Goal: Information Seeking & Learning: Stay updated

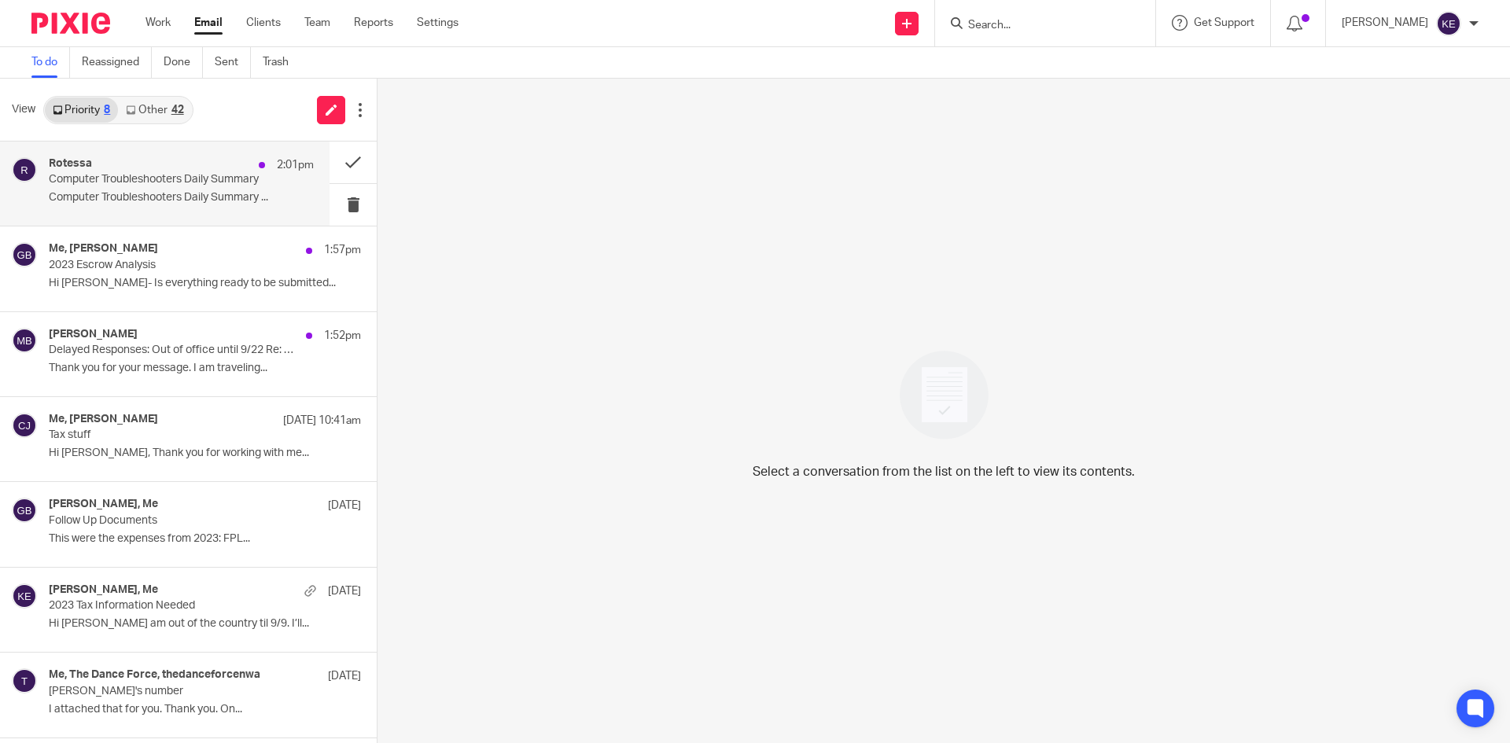
click at [175, 183] on p "Computer Troubleshooters Daily Summary" at bounding box center [155, 179] width 212 height 13
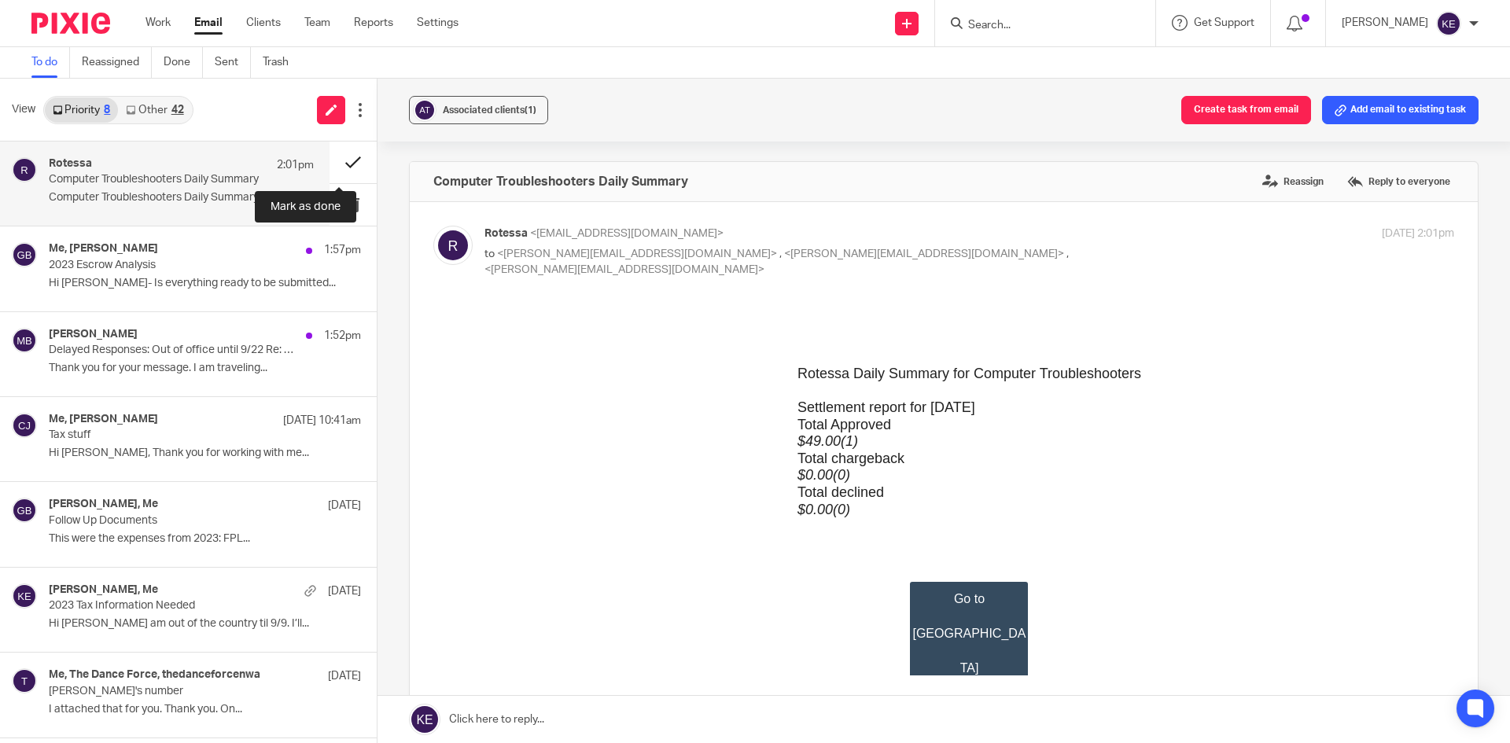
click at [330, 160] on button at bounding box center [353, 163] width 47 height 42
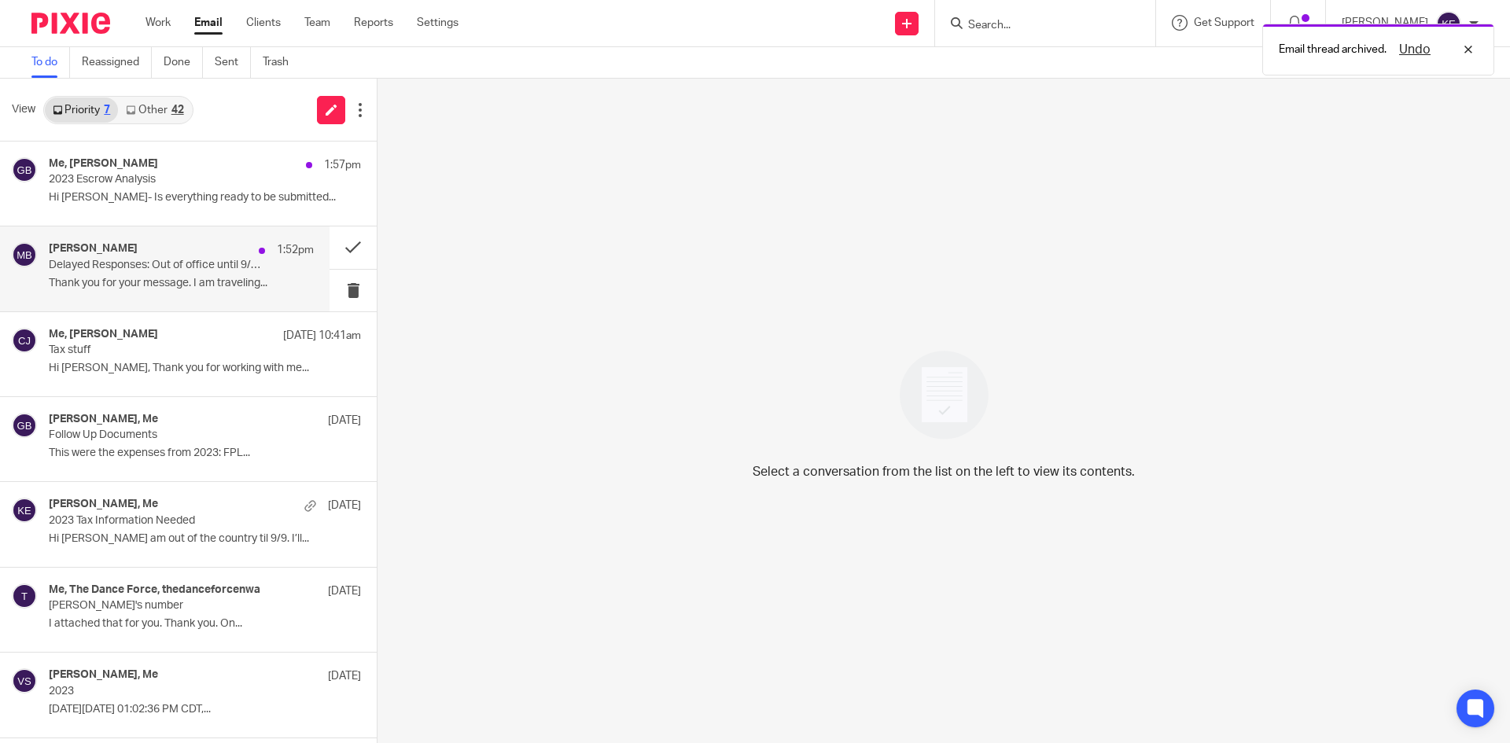
click at [159, 271] on p "Delayed Responses: Out of office until 9/22 Re: 2024 Taxes" at bounding box center [155, 265] width 212 height 13
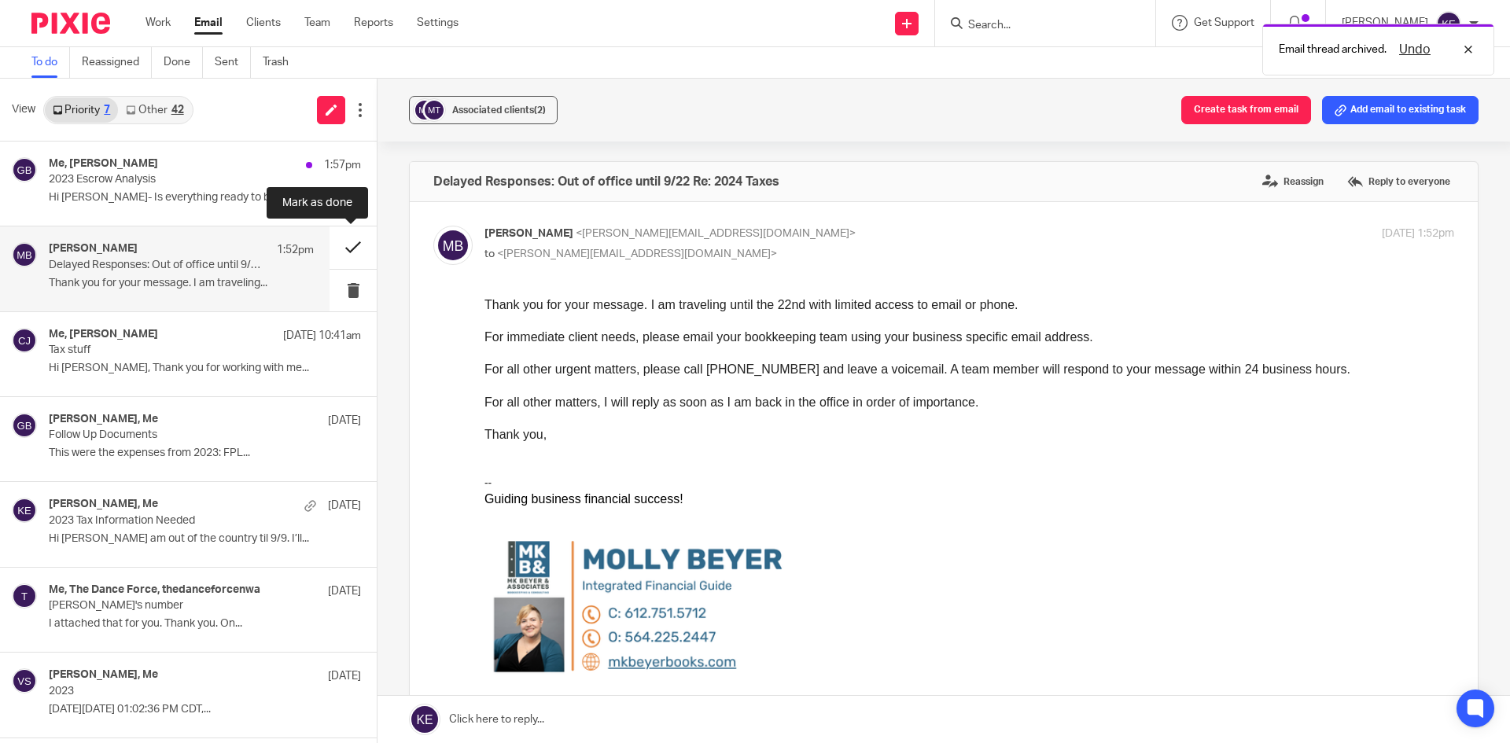
click at [352, 238] on button at bounding box center [353, 248] width 47 height 42
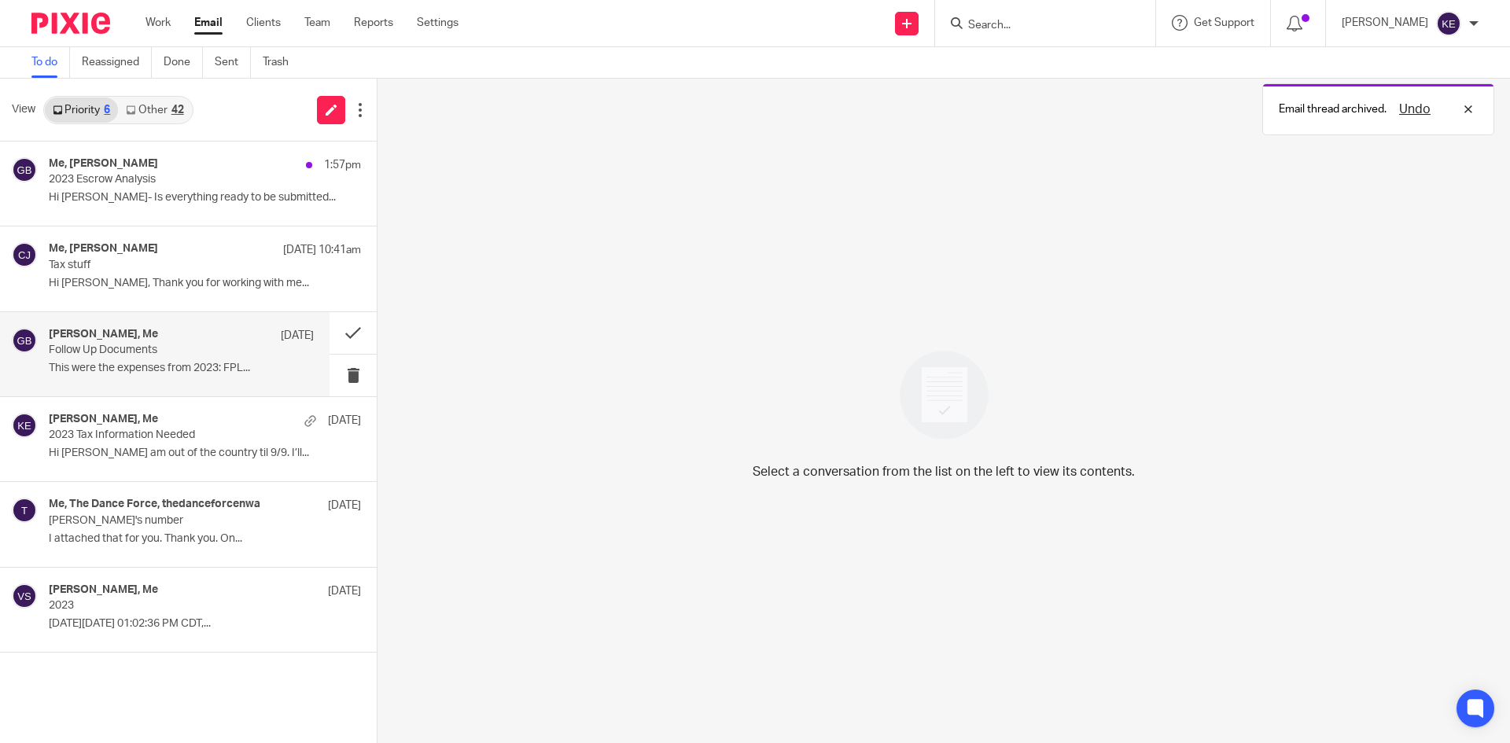
click at [178, 342] on div "[PERSON_NAME], Me [DATE]" at bounding box center [181, 336] width 265 height 16
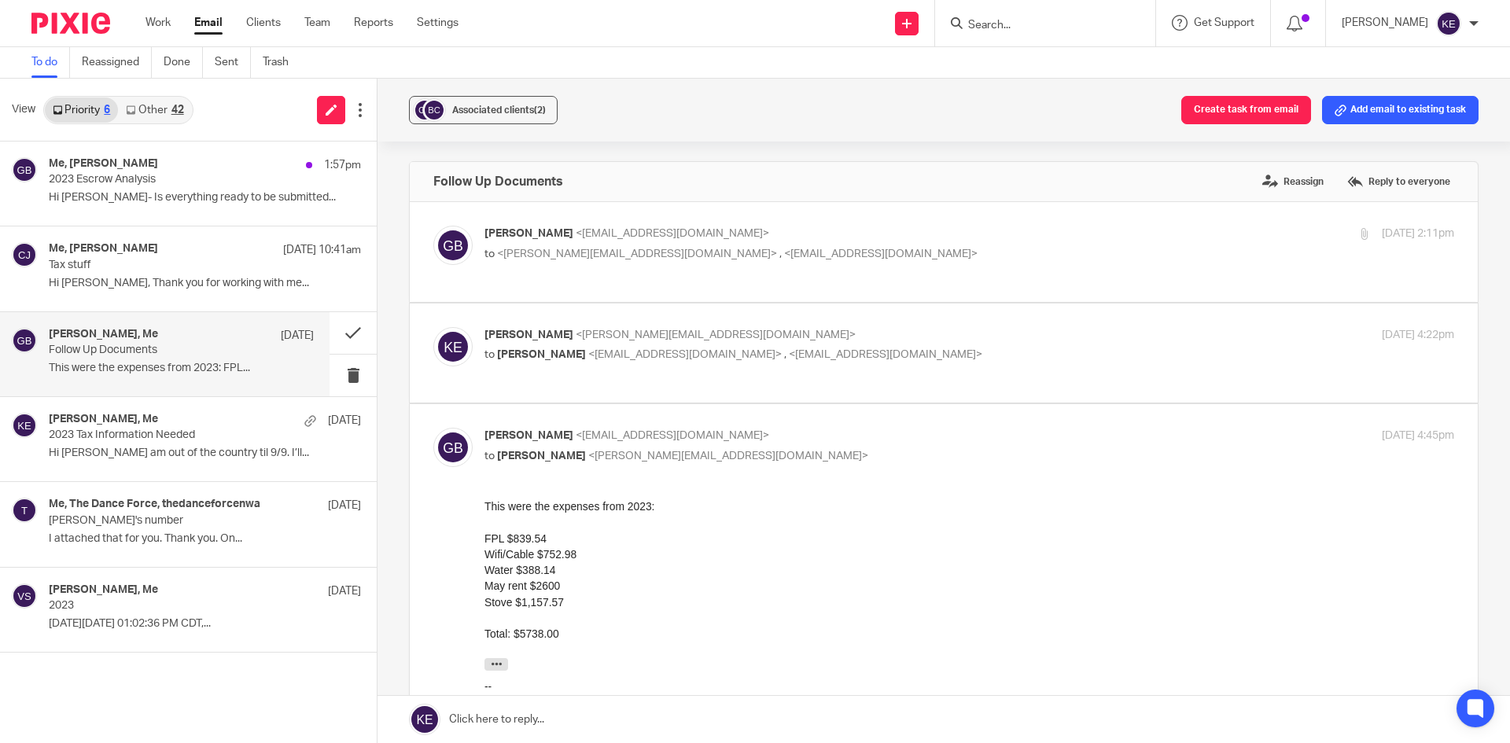
click at [164, 109] on link "Other 42" at bounding box center [154, 110] width 73 height 25
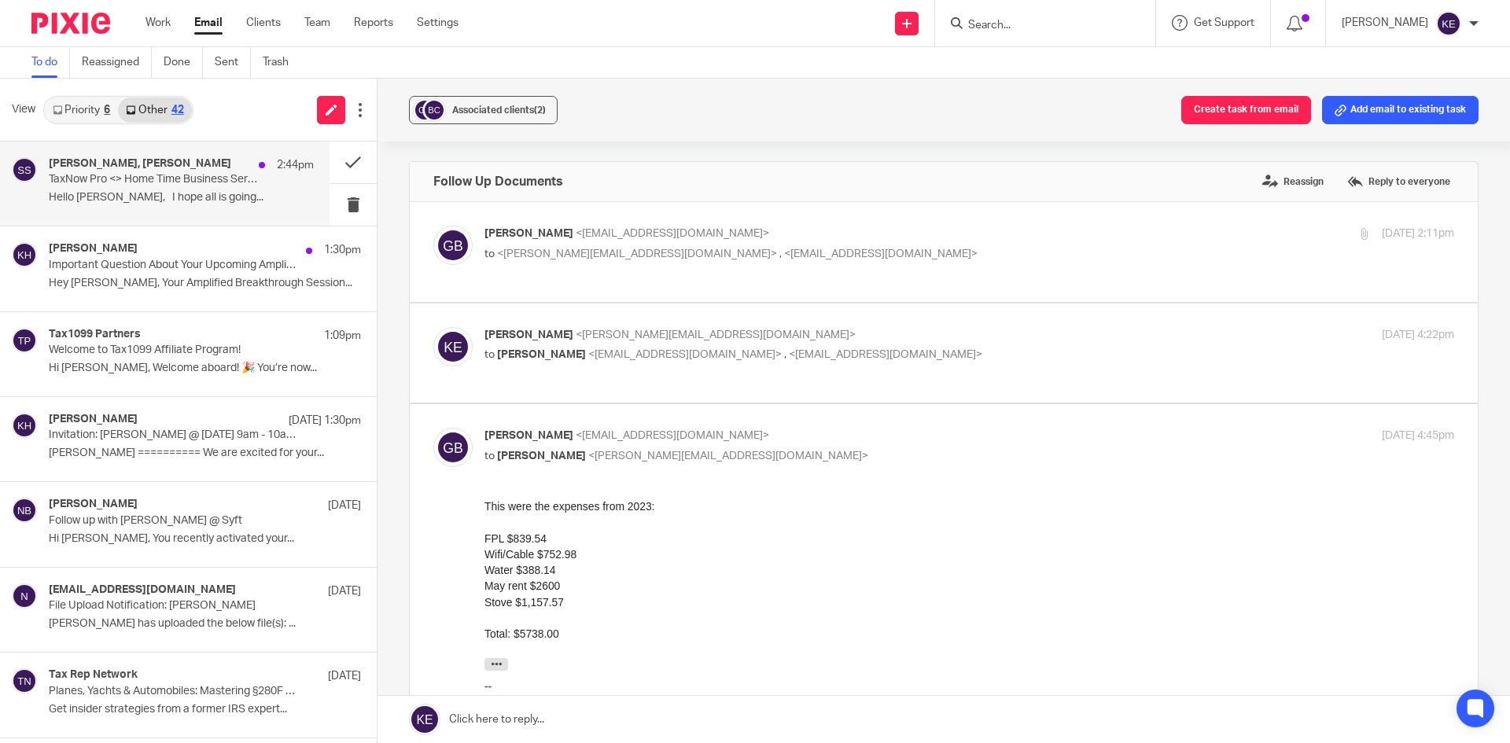
click at [175, 166] on h4 "[PERSON_NAME], [PERSON_NAME]" at bounding box center [140, 163] width 183 height 13
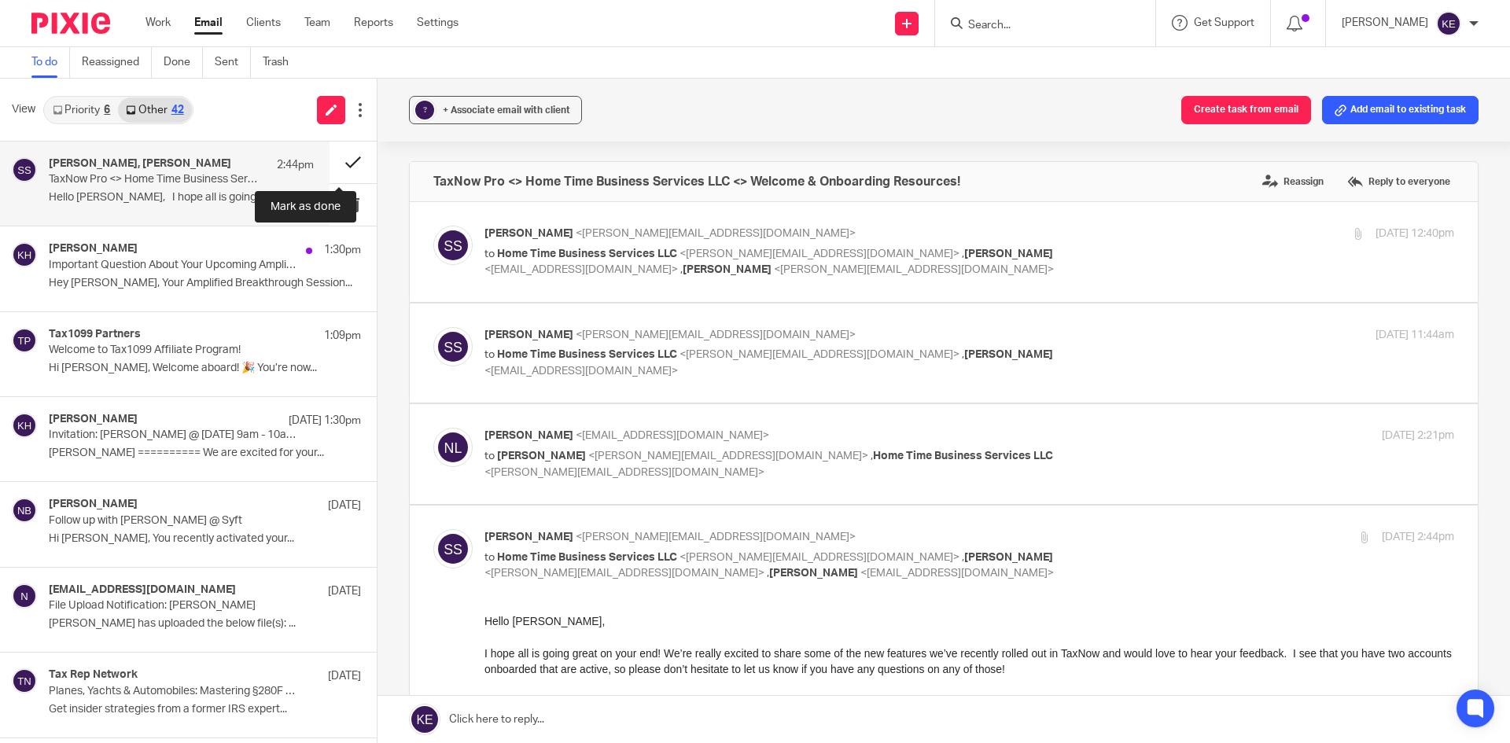
click at [331, 157] on button at bounding box center [353, 163] width 47 height 42
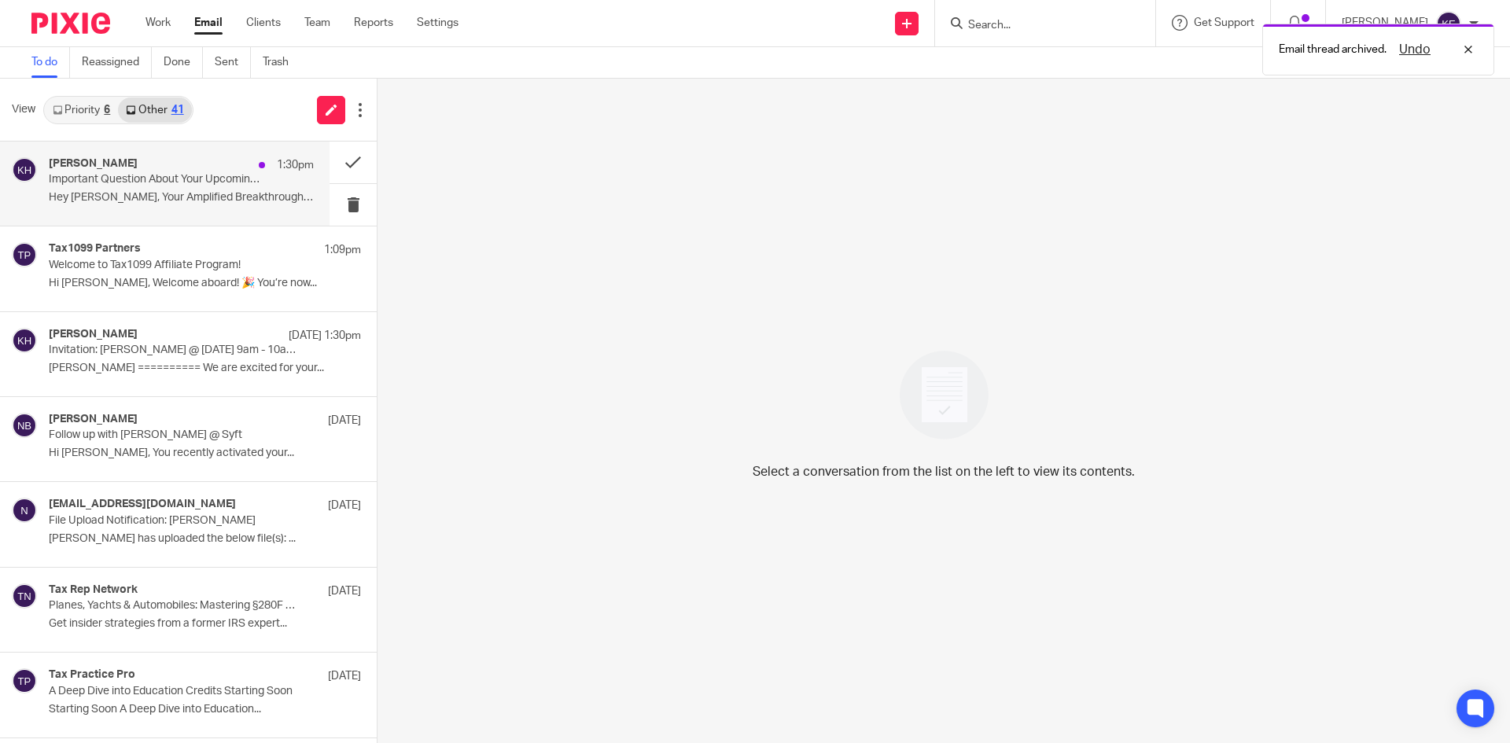
click at [190, 183] on p "Important Question About Your Upcoming Amplified Breakthrough" at bounding box center [155, 179] width 212 height 13
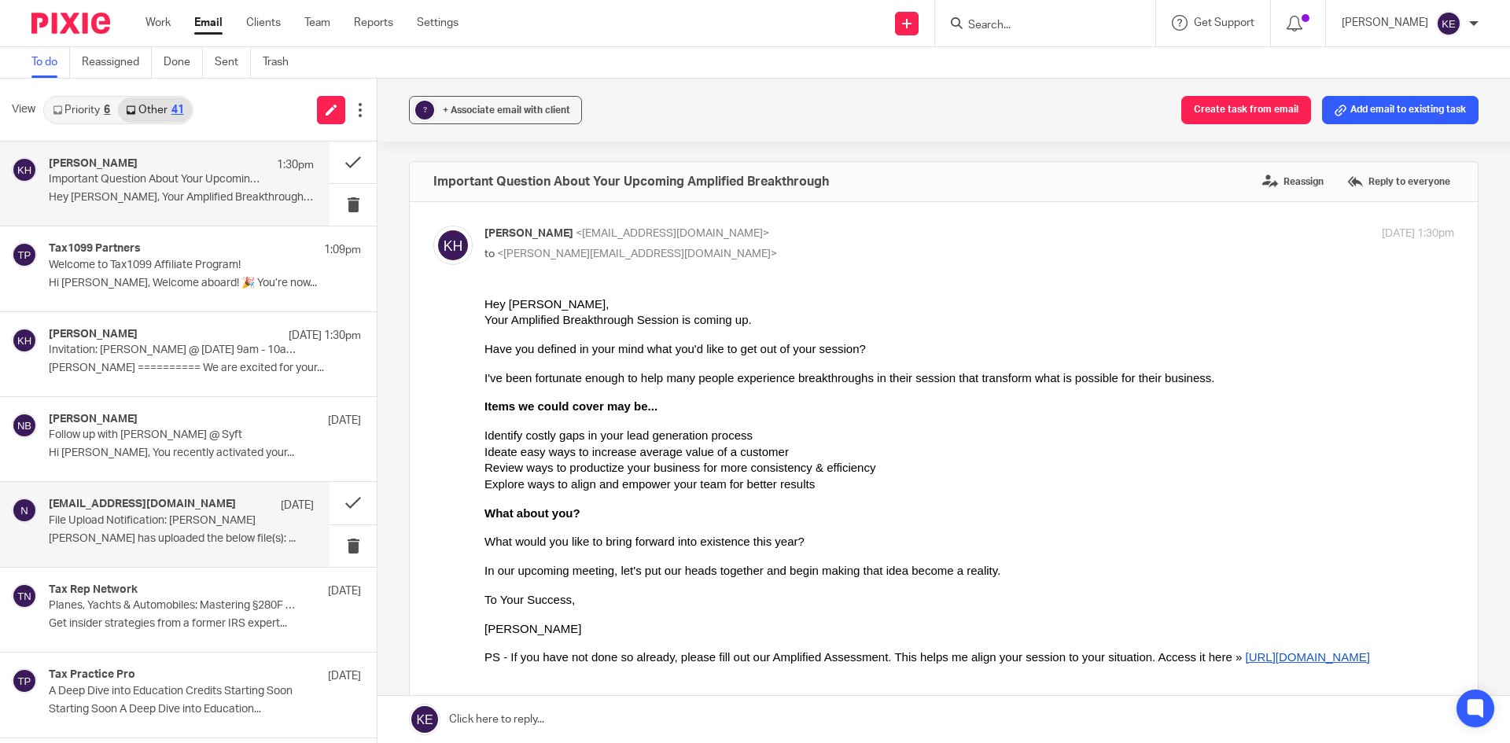
click at [212, 529] on div "[EMAIL_ADDRESS][DOMAIN_NAME] [DATE] File Upload Notification: [PERSON_NAME] [PE…" at bounding box center [181, 524] width 265 height 53
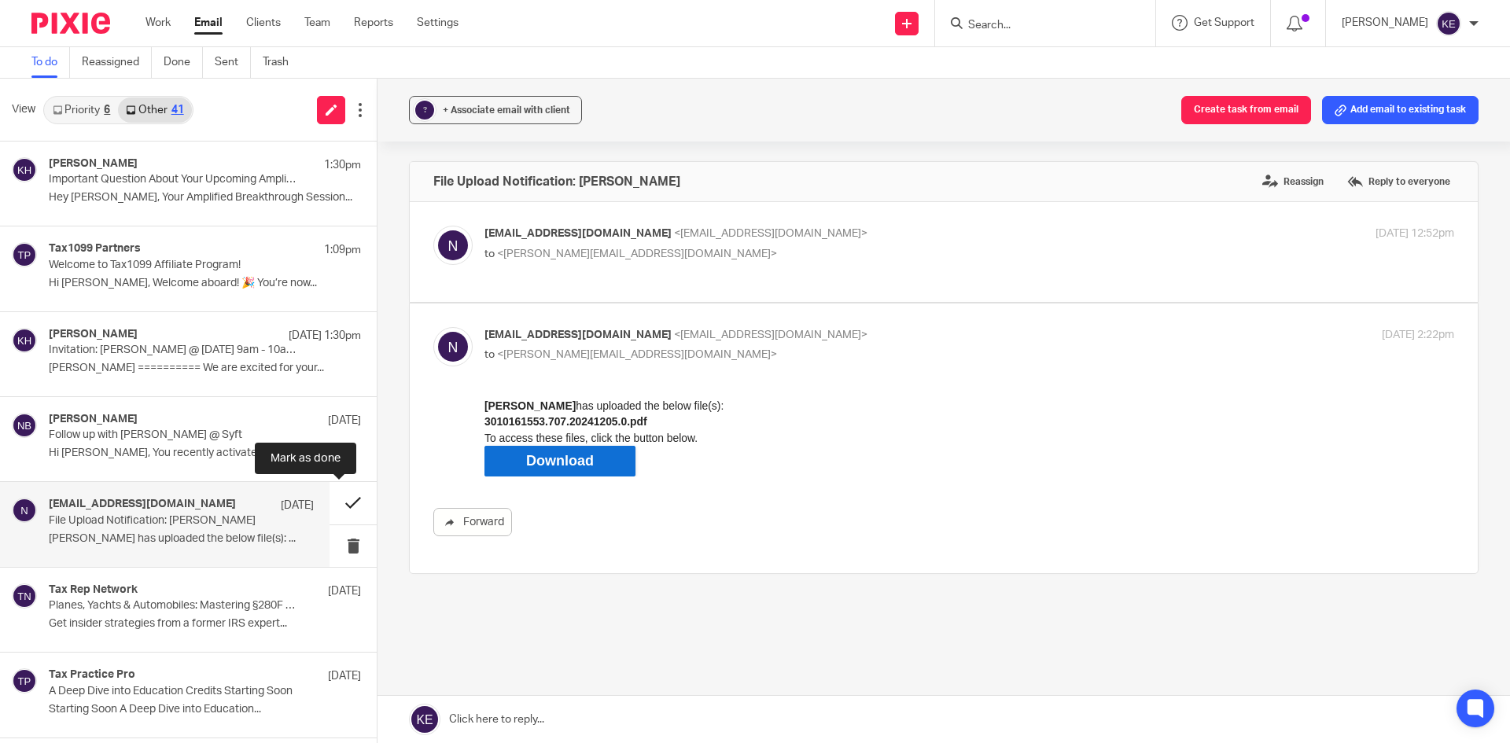
click at [345, 497] on button at bounding box center [353, 503] width 47 height 42
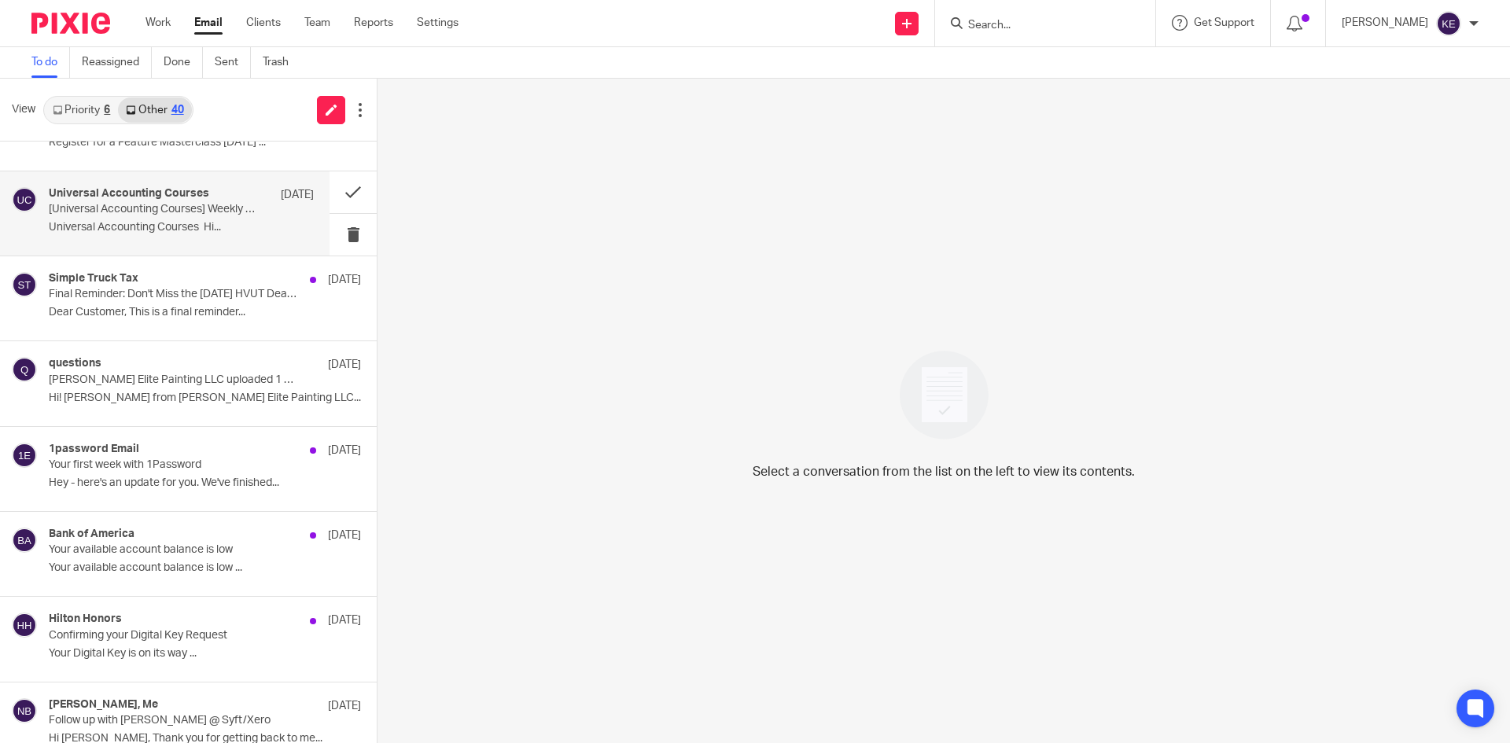
scroll to position [865, 0]
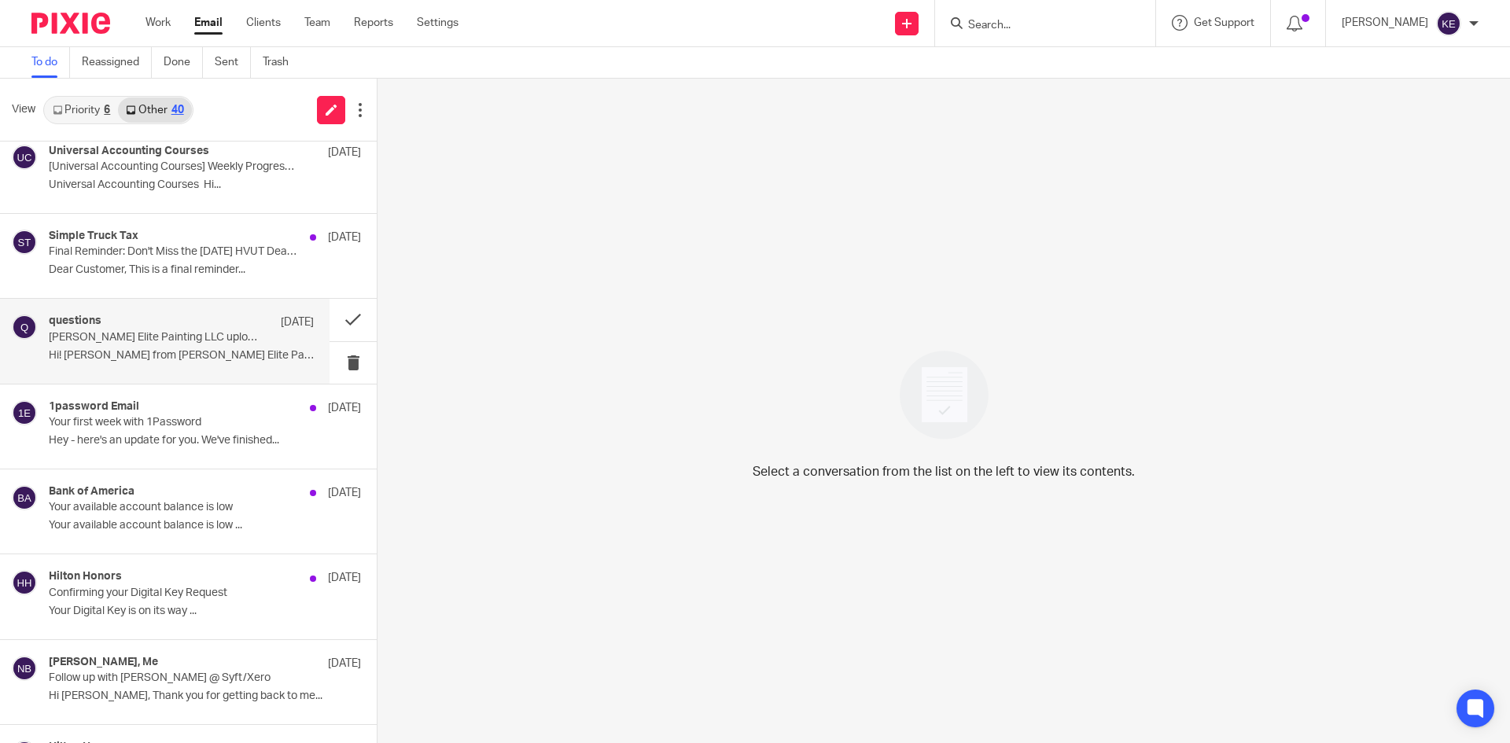
click at [205, 331] on p "[PERSON_NAME] Elite Painting LLC uploaded 1 file" at bounding box center [155, 337] width 212 height 13
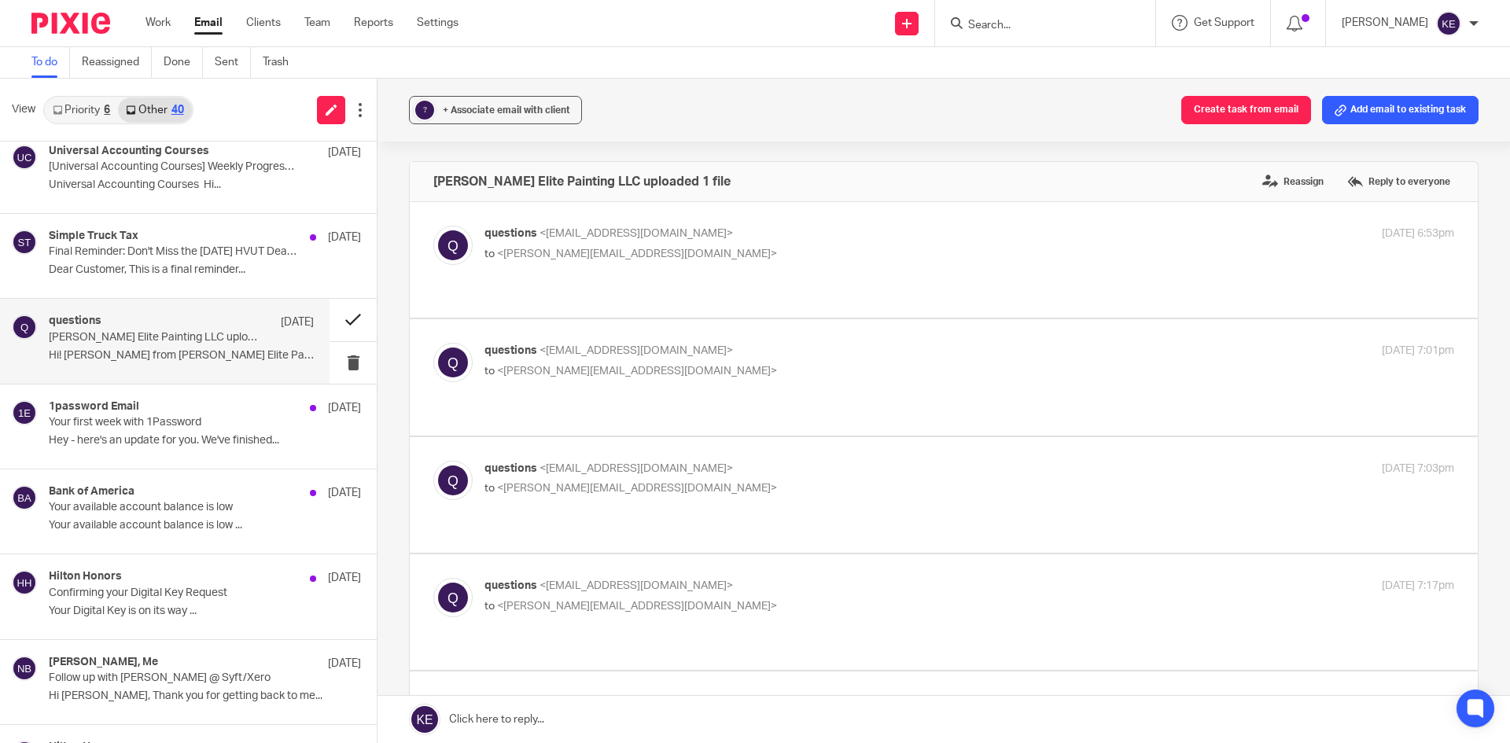
scroll to position [0, 0]
click at [335, 315] on button at bounding box center [353, 320] width 47 height 42
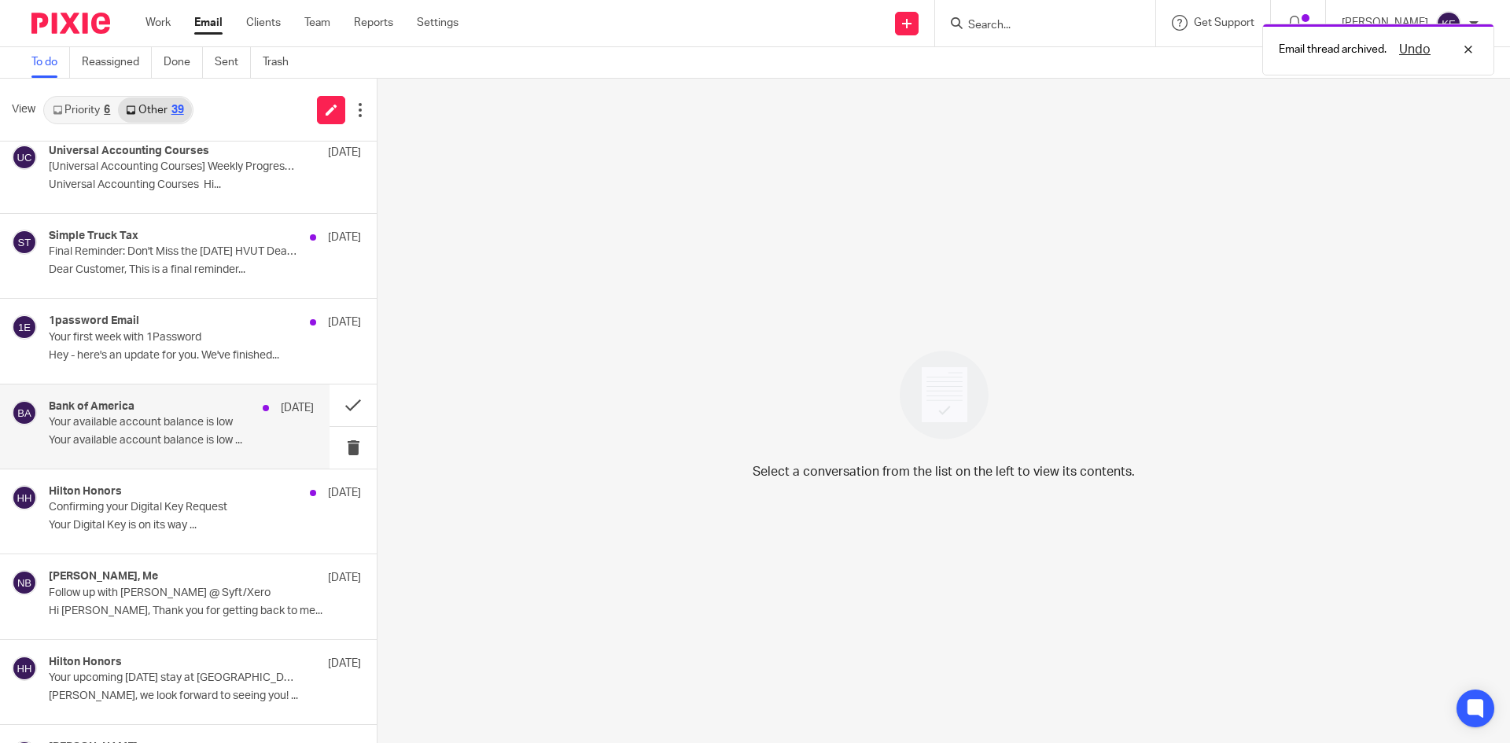
click at [203, 441] on p "Your available account balance is low ..." at bounding box center [181, 440] width 265 height 13
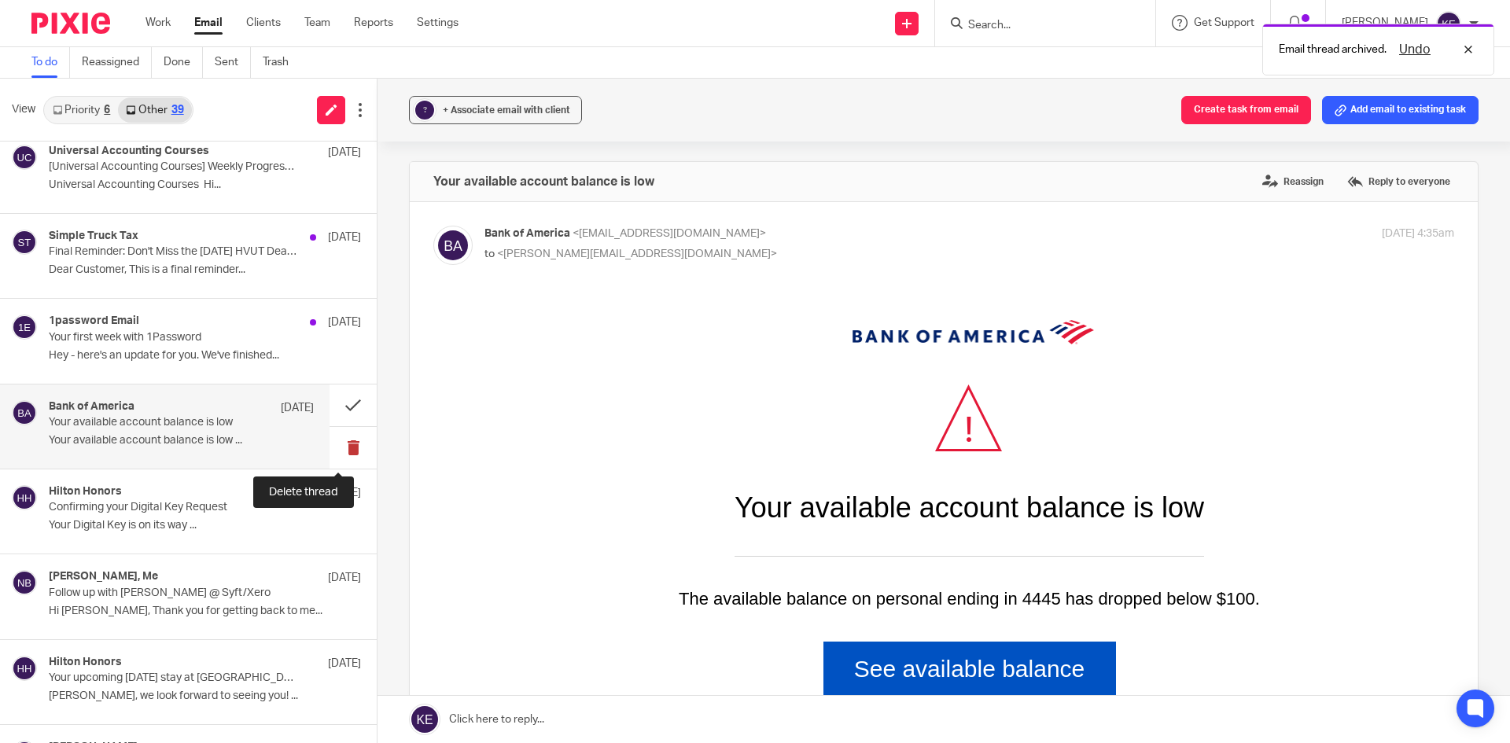
click at [339, 439] on button at bounding box center [353, 448] width 47 height 42
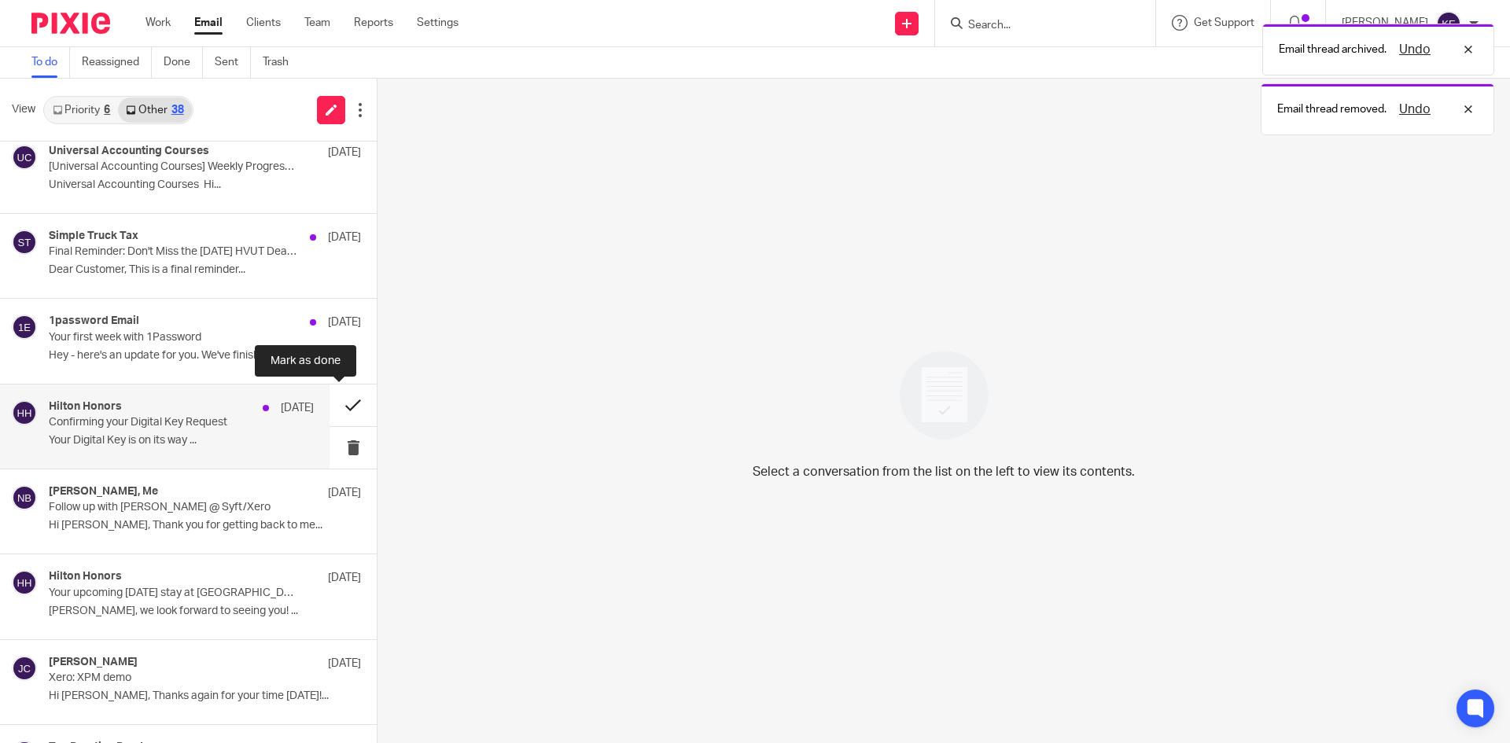
click at [342, 404] on button at bounding box center [353, 406] width 47 height 42
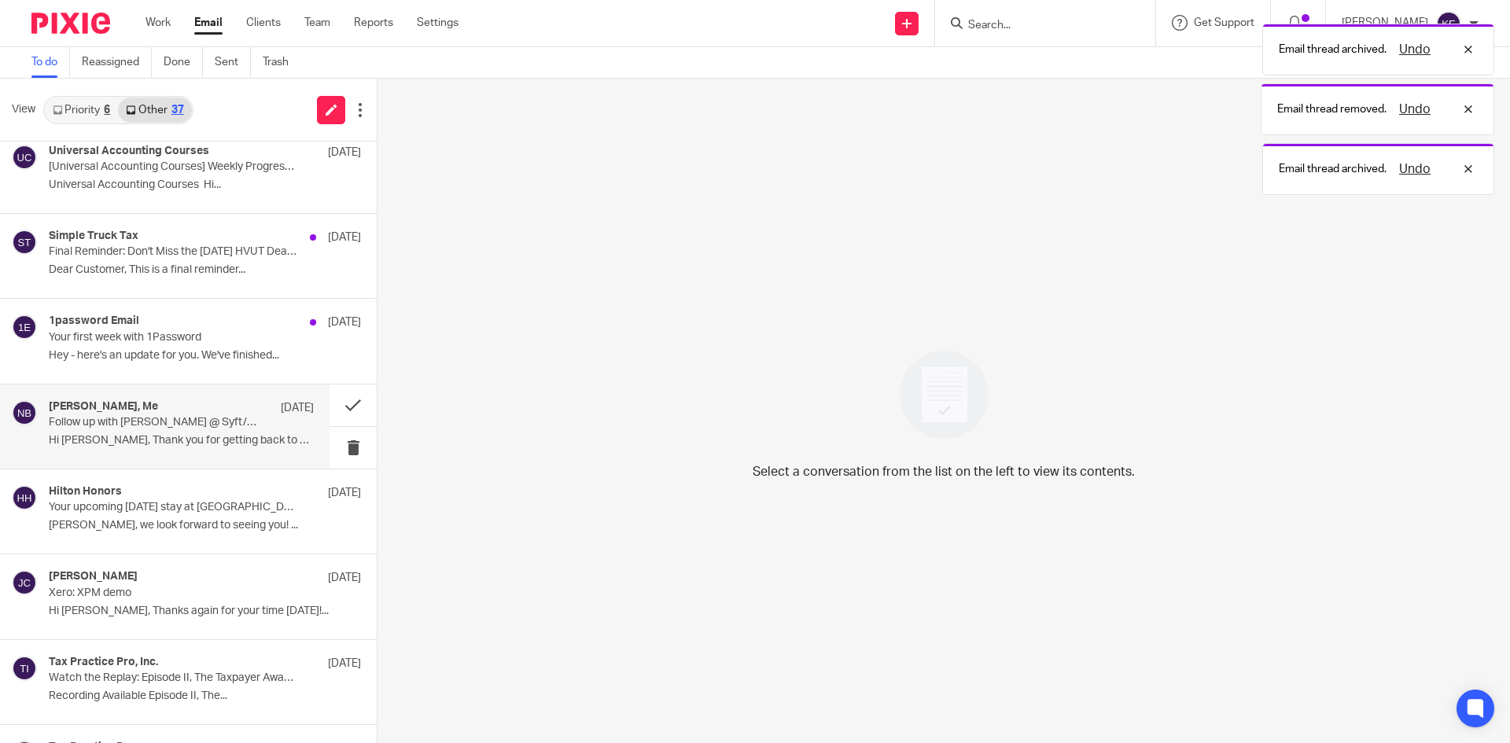
click at [239, 444] on p "Hi [PERSON_NAME], Thank you for getting back to me..." at bounding box center [181, 440] width 265 height 13
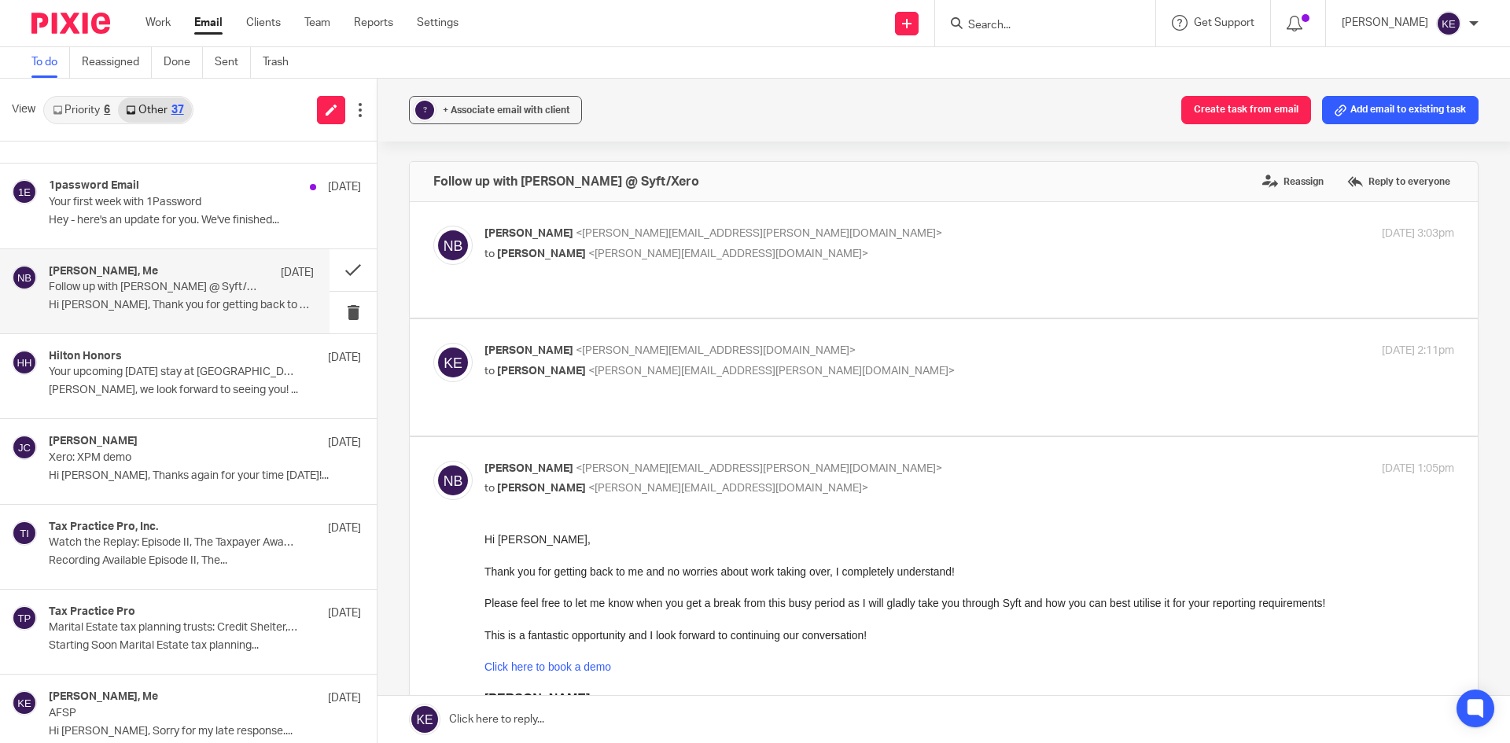
scroll to position [1023, 0]
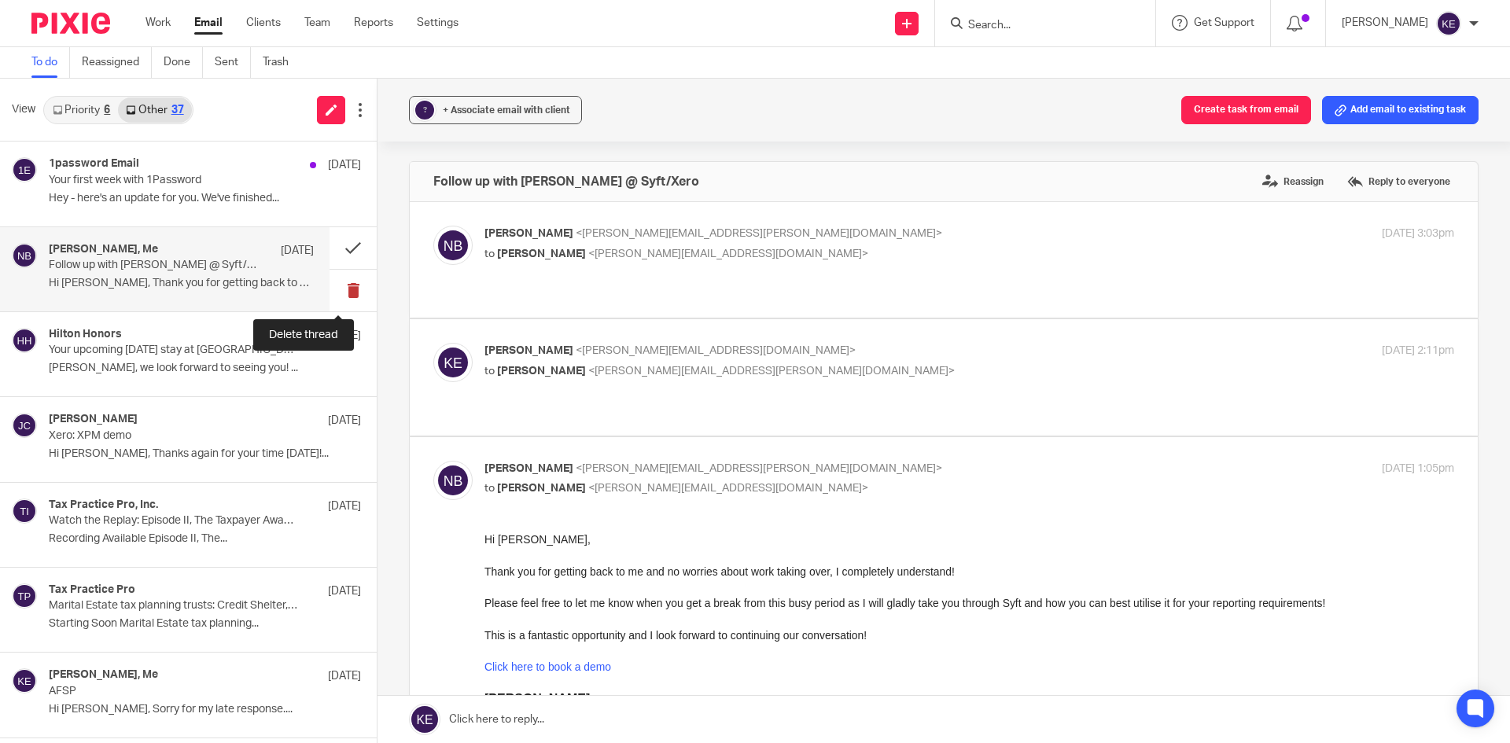
click at [336, 286] on button at bounding box center [353, 291] width 47 height 42
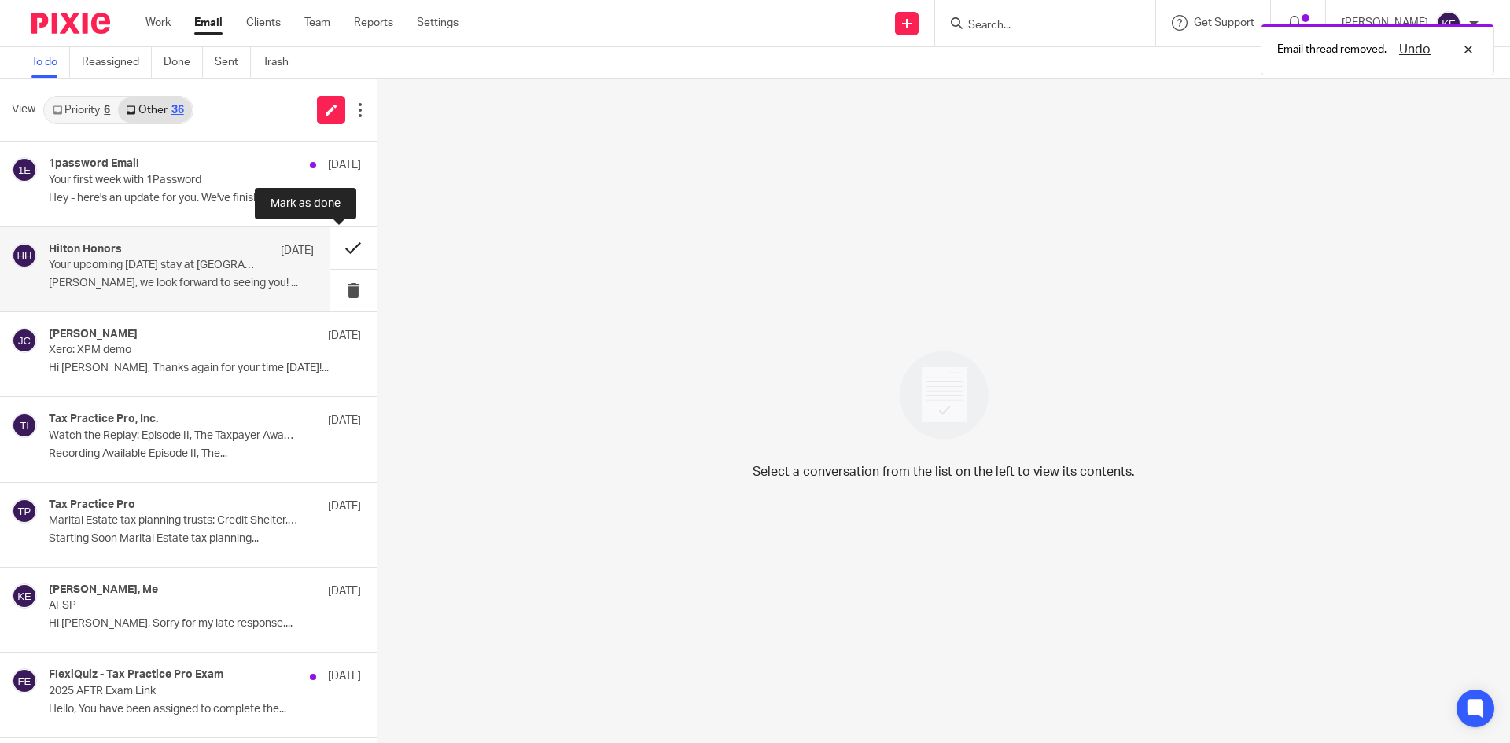
click at [345, 249] on button at bounding box center [353, 248] width 47 height 42
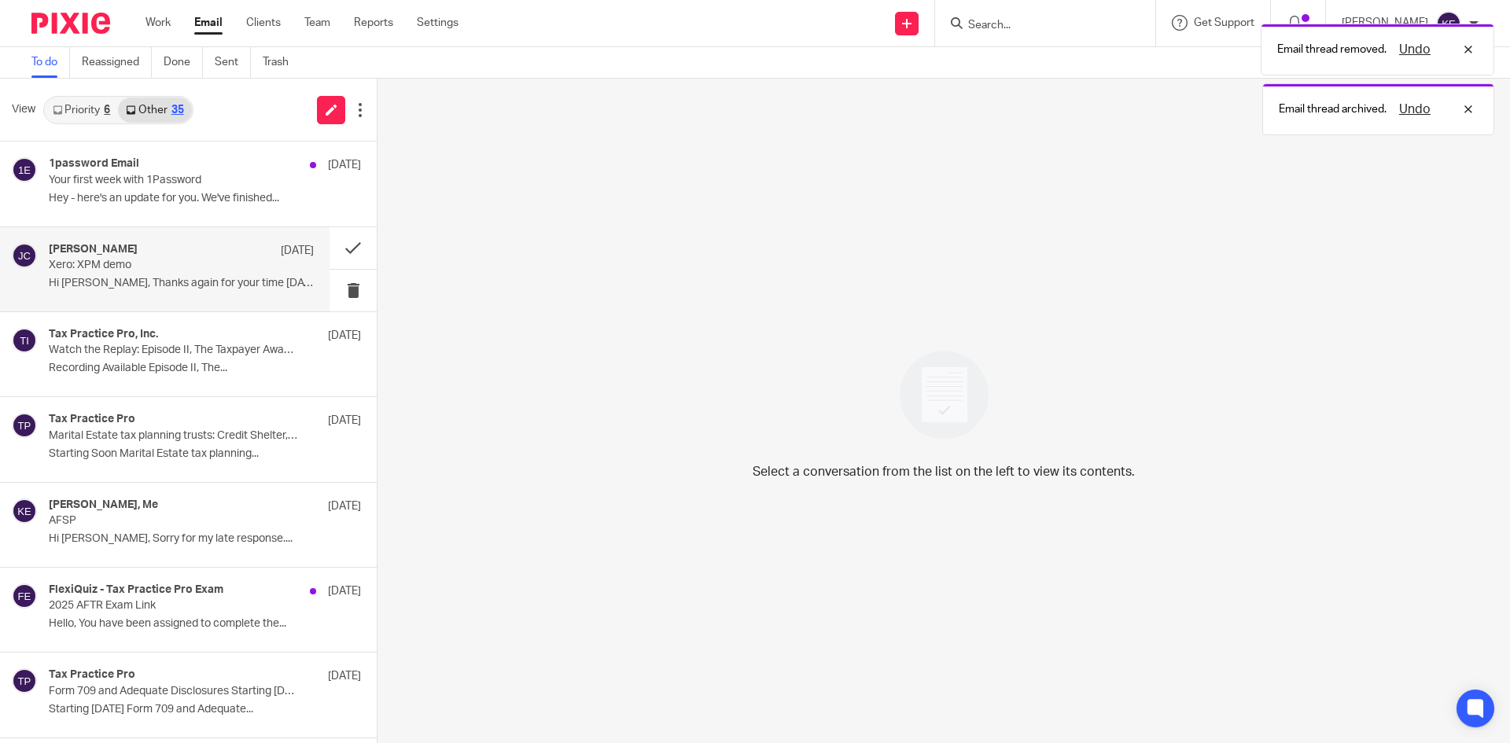
click at [245, 270] on p "Xero: XPM demo" at bounding box center [155, 265] width 212 height 13
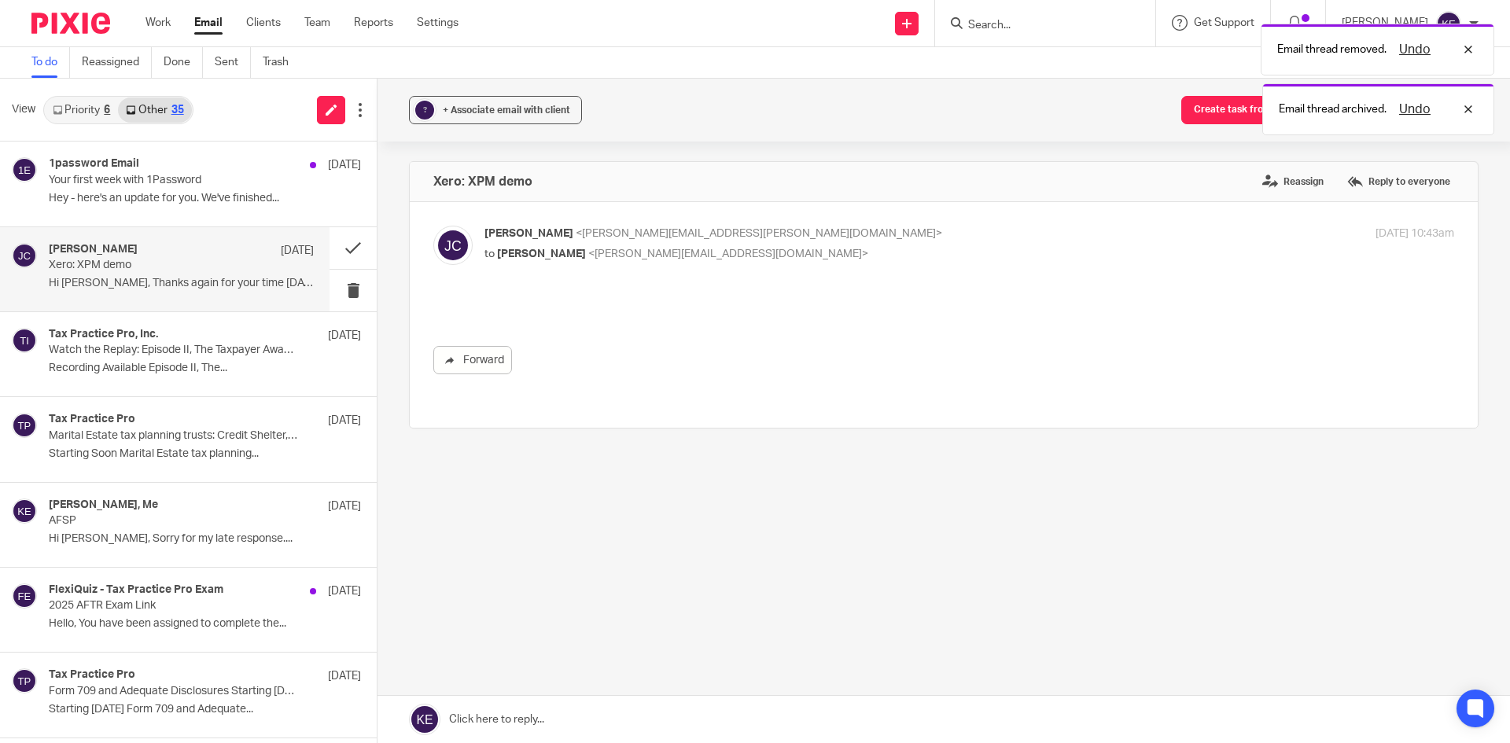
scroll to position [0, 0]
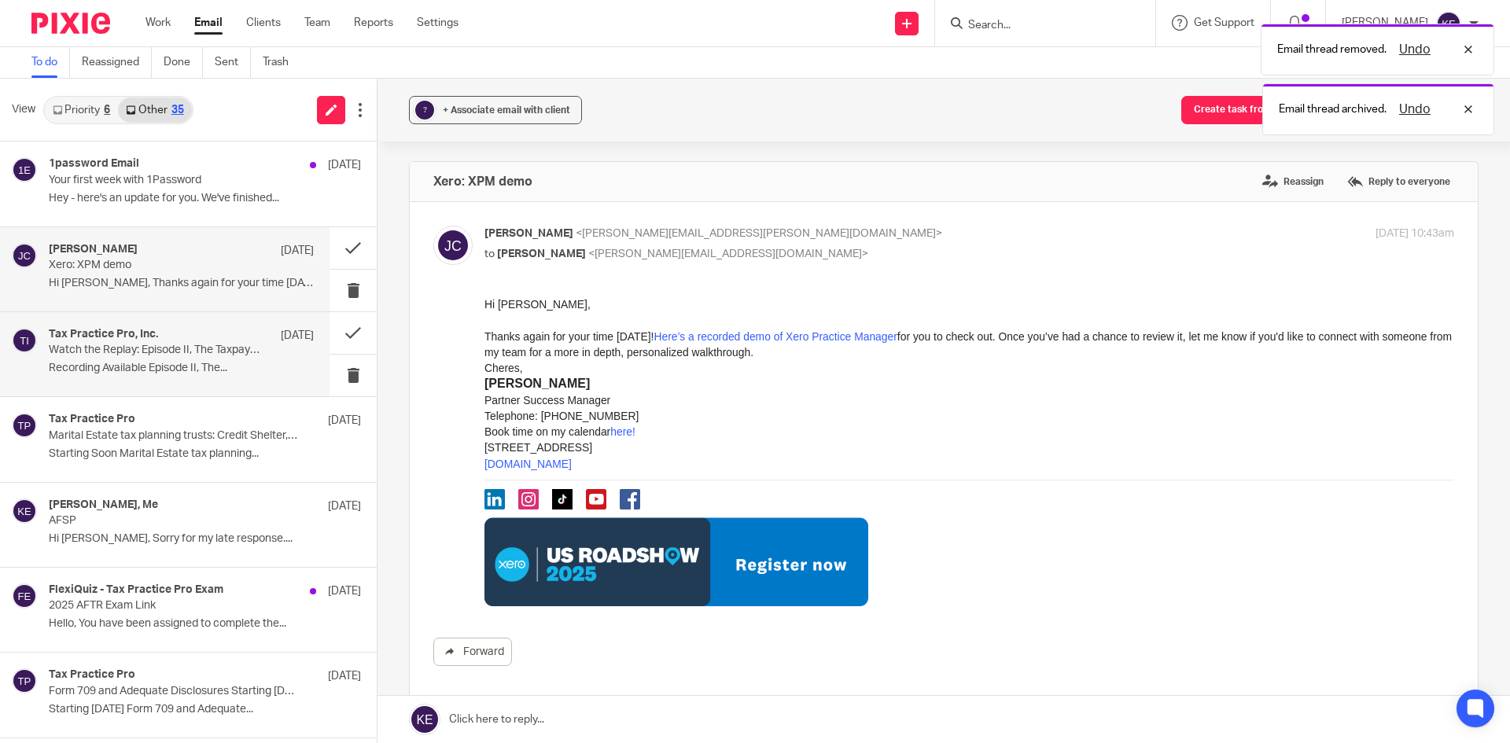
click at [229, 366] on p "Recording Available Episode II, The..." at bounding box center [181, 368] width 265 height 13
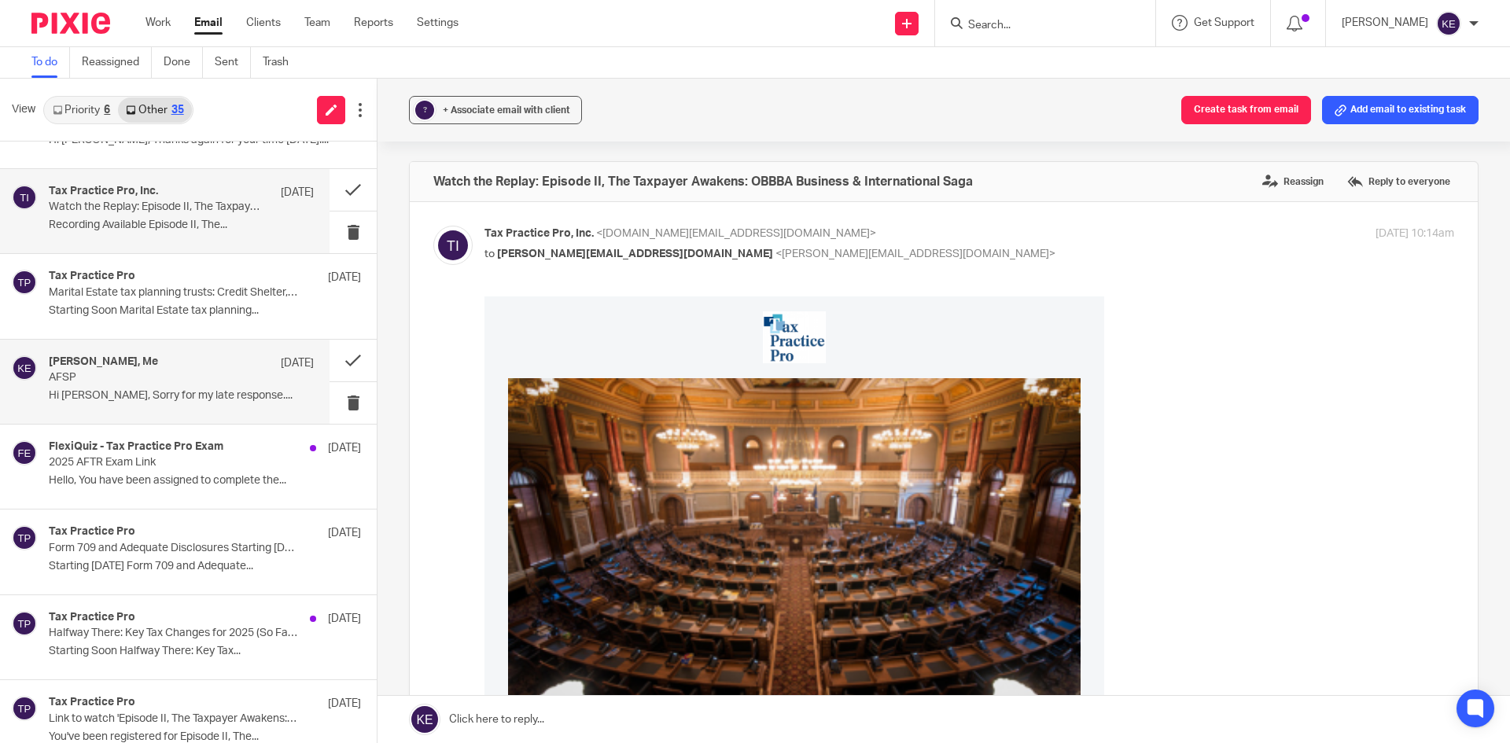
scroll to position [1180, 0]
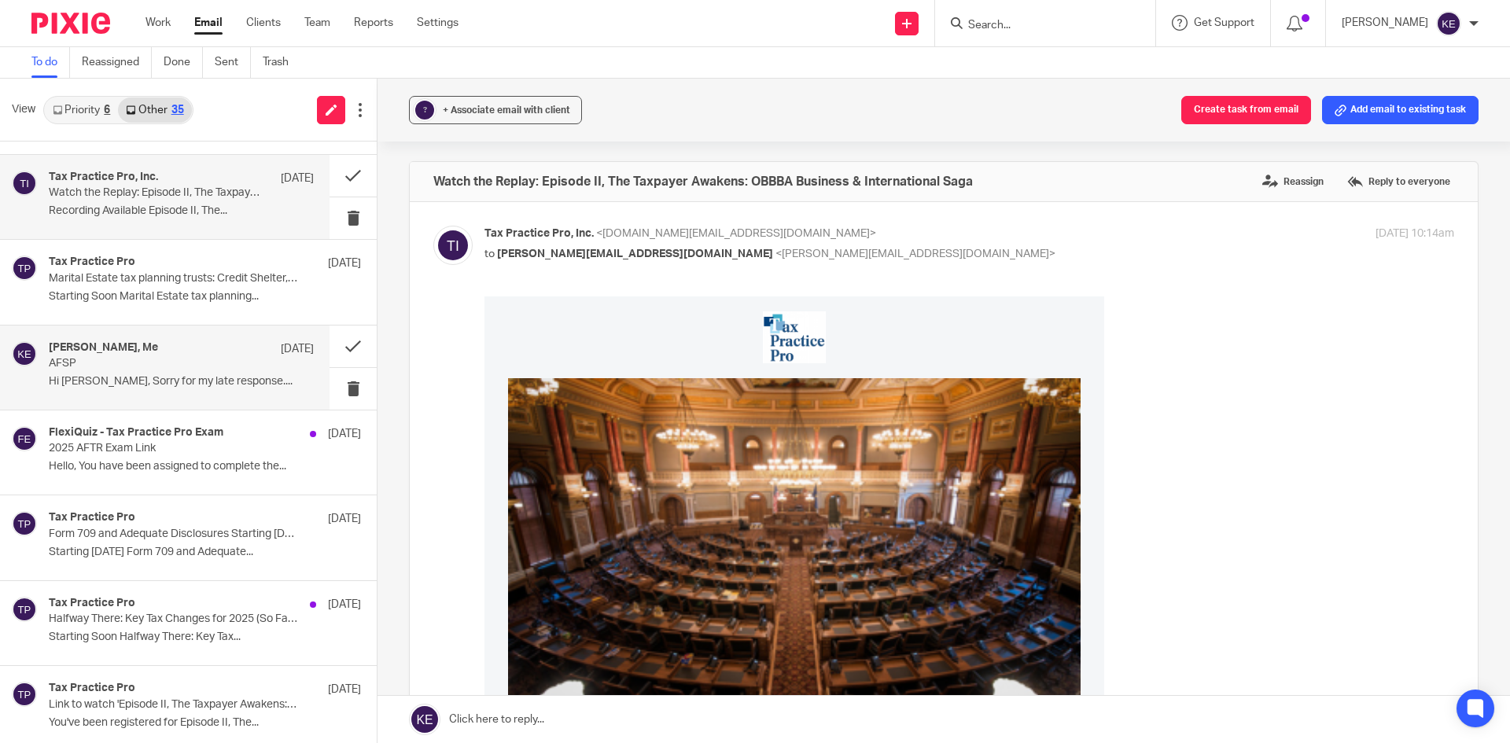
click at [194, 358] on p "AFSP" at bounding box center [155, 363] width 212 height 13
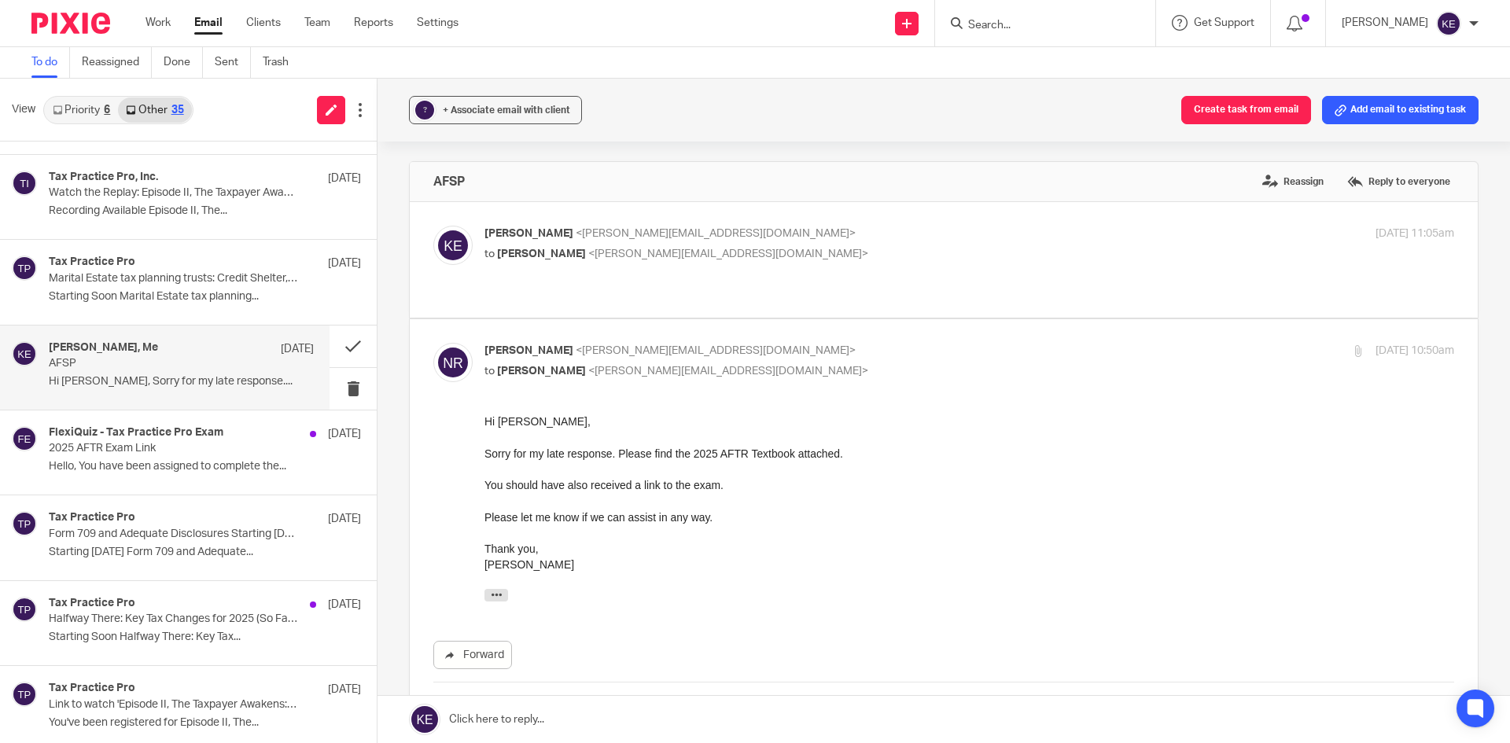
scroll to position [0, 0]
